Goal: Task Accomplishment & Management: Manage account settings

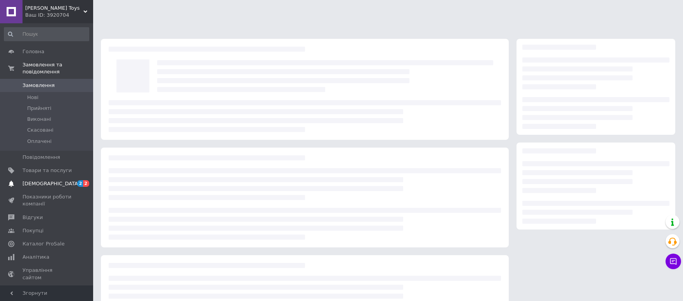
click at [71, 180] on span "[DEMOGRAPHIC_DATA]" at bounding box center [47, 183] width 49 height 7
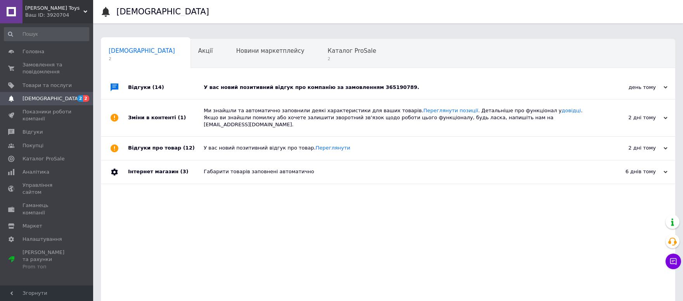
click at [290, 84] on div "У вас новий позитивний відгук про компанію за замовленням 365190789." at bounding box center [397, 87] width 386 height 7
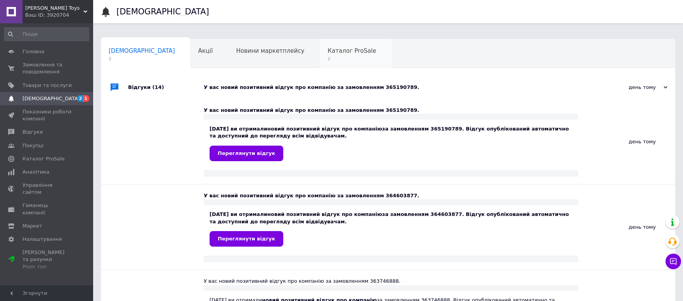
click at [320, 48] on div "Каталог ProSale 2" at bounding box center [356, 54] width 72 height 30
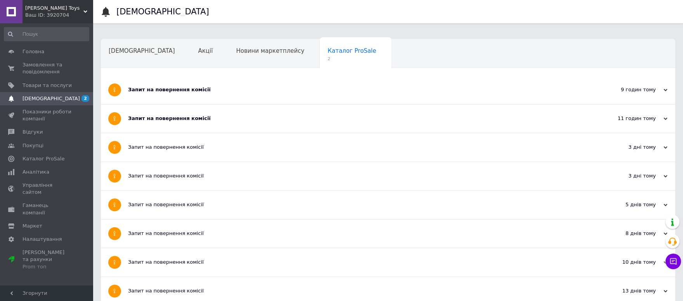
click at [197, 86] on div "Запит на повернення комісії" at bounding box center [359, 89] width 462 height 7
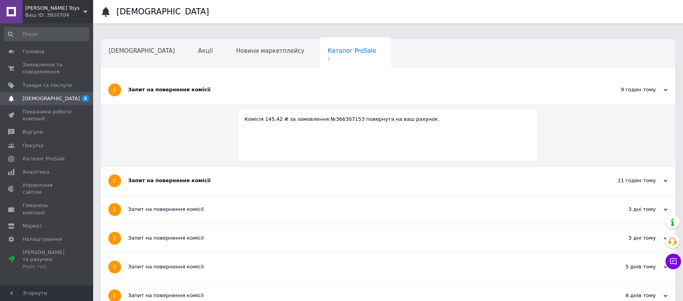
click at [175, 177] on div "Запит на повернення комісії" at bounding box center [359, 180] width 462 height 7
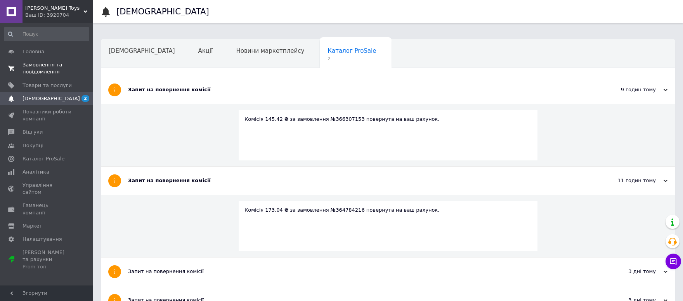
click at [44, 70] on span "Замовлення та повідомлення" at bounding box center [47, 68] width 49 height 14
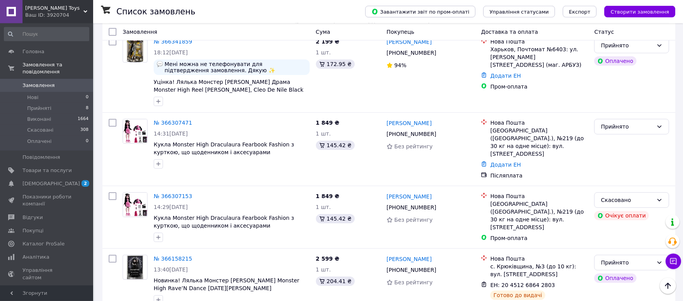
scroll to position [171, 0]
click at [62, 177] on link "[DEMOGRAPHIC_DATA] 2" at bounding box center [46, 183] width 93 height 13
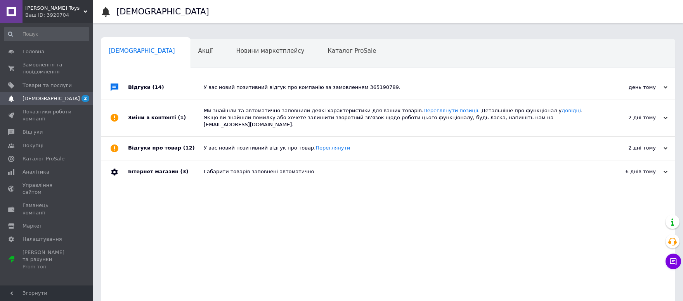
click at [237, 84] on div "У вас новий позитивний відгук про компанію за замовленням 365190789." at bounding box center [397, 87] width 386 height 7
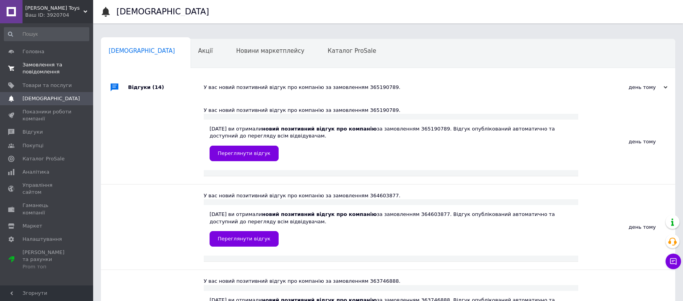
click at [52, 65] on span "Замовлення та повідомлення" at bounding box center [47, 68] width 49 height 14
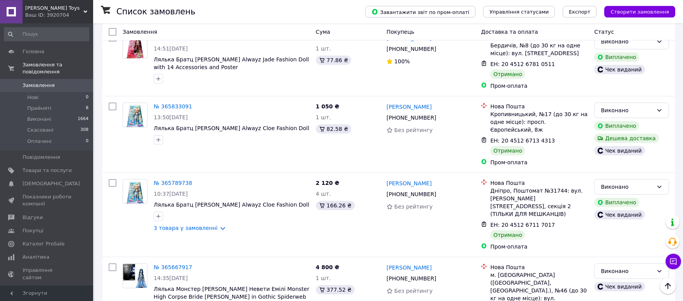
scroll to position [854, 0]
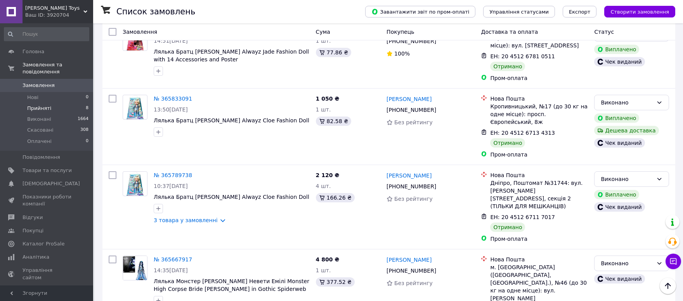
click at [59, 103] on li "Прийняті 8" at bounding box center [46, 108] width 93 height 11
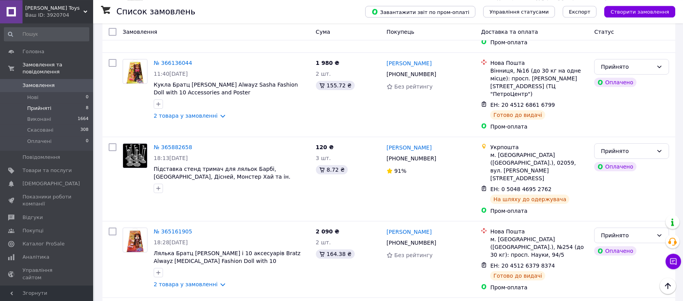
scroll to position [411, 0]
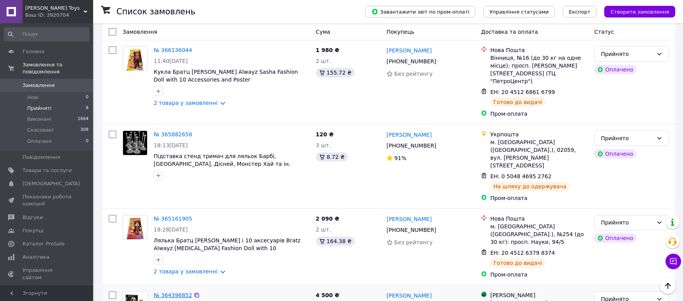
click at [179, 292] on link "№ 364396852" at bounding box center [173, 295] width 38 height 6
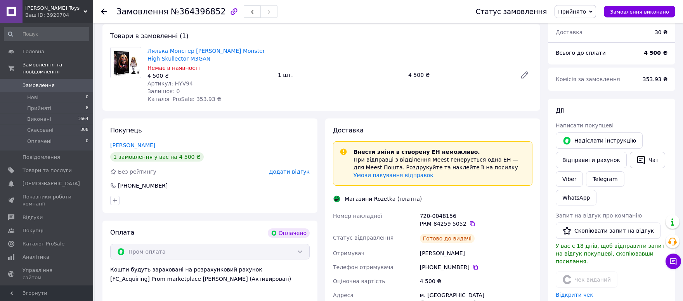
scroll to position [267, 0]
